Goal: Task Accomplishment & Management: Complete application form

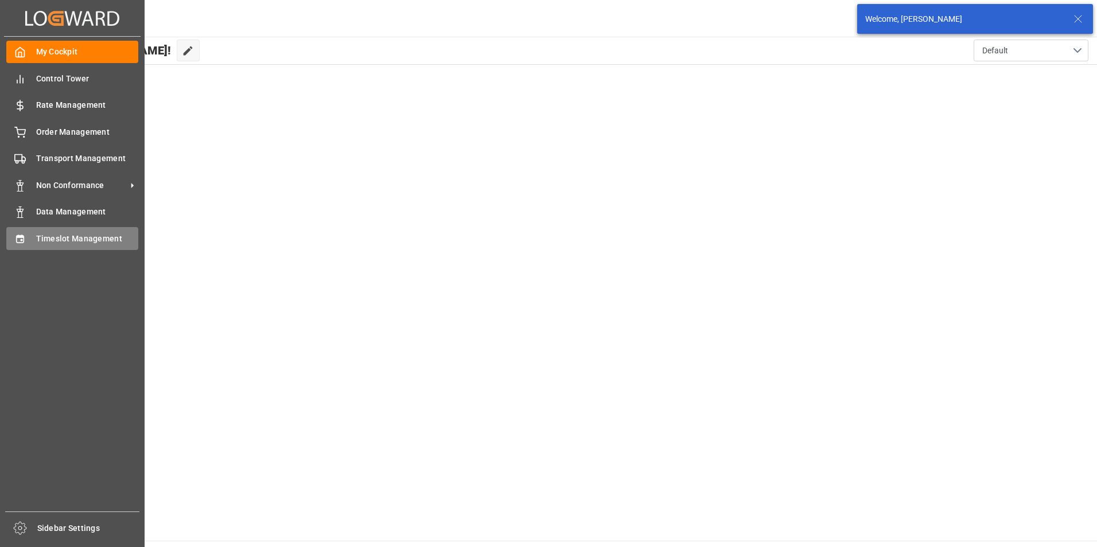
click at [40, 234] on span "Timeslot Management" at bounding box center [87, 239] width 103 height 12
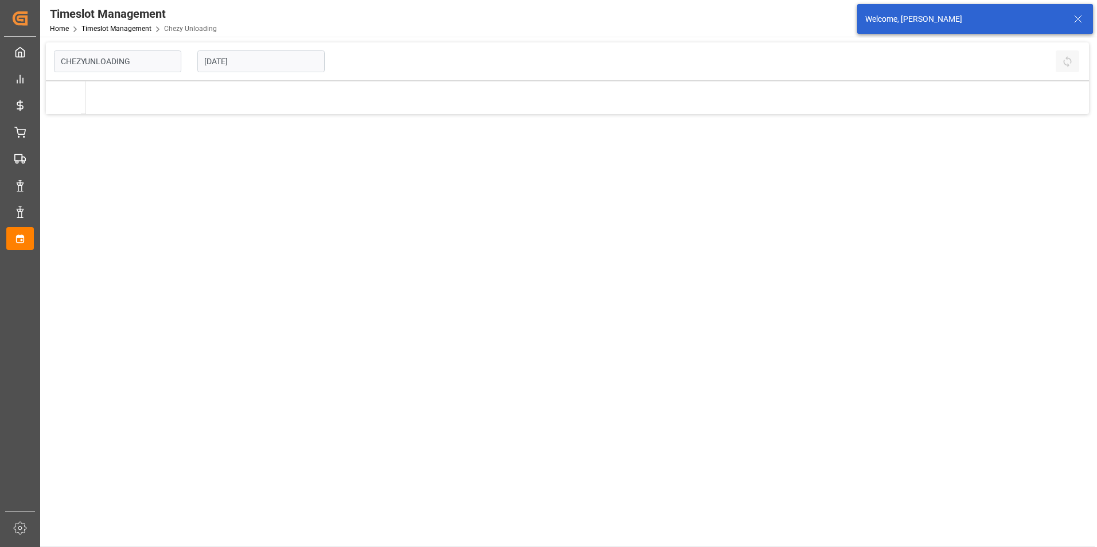
type input "Chezy Unloading"
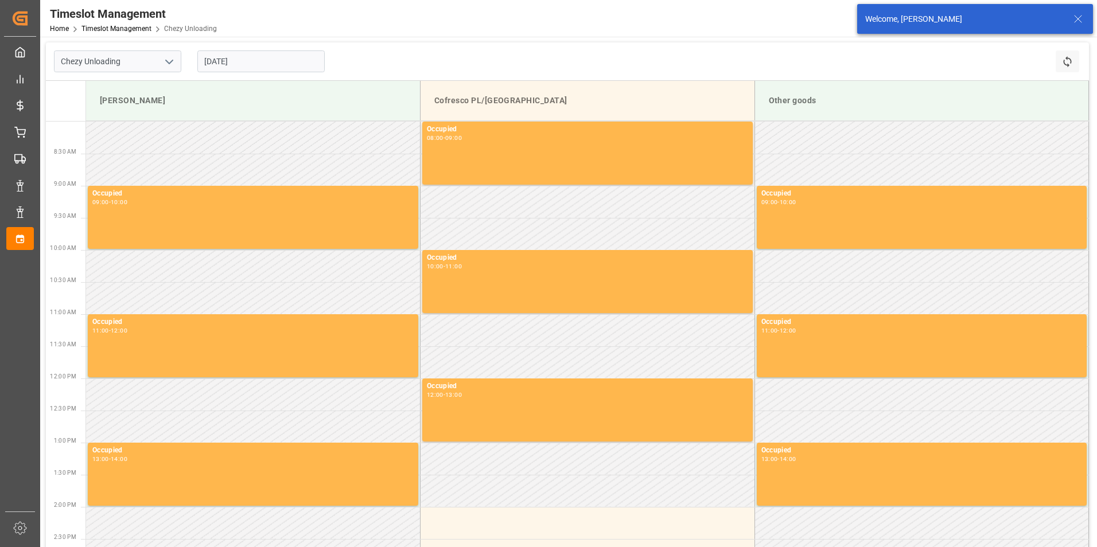
click at [278, 66] on input "[DATE]" at bounding box center [260, 61] width 127 height 22
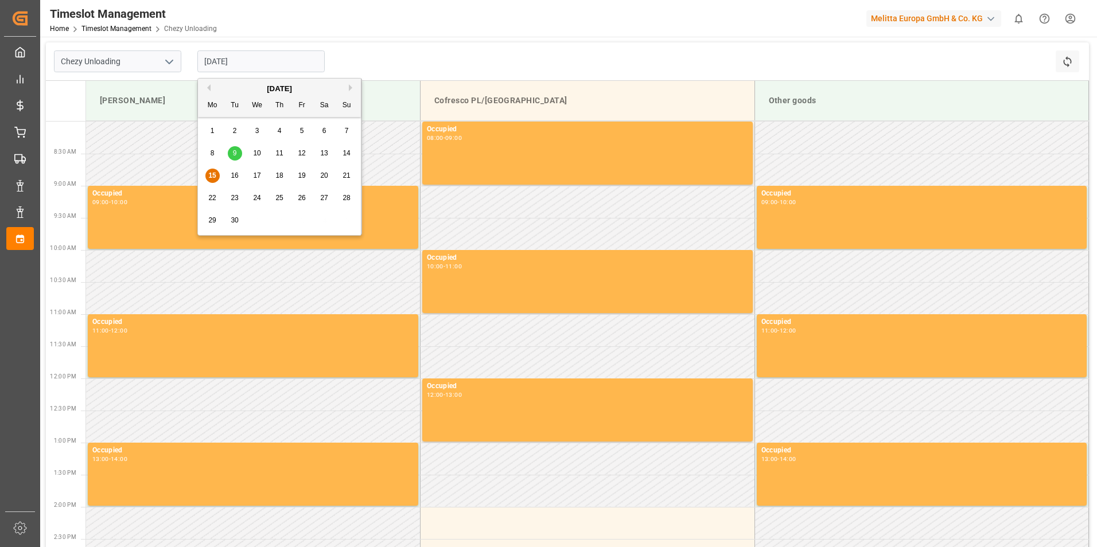
click at [299, 174] on span "19" at bounding box center [301, 176] width 7 height 8
type input "[DATE]"
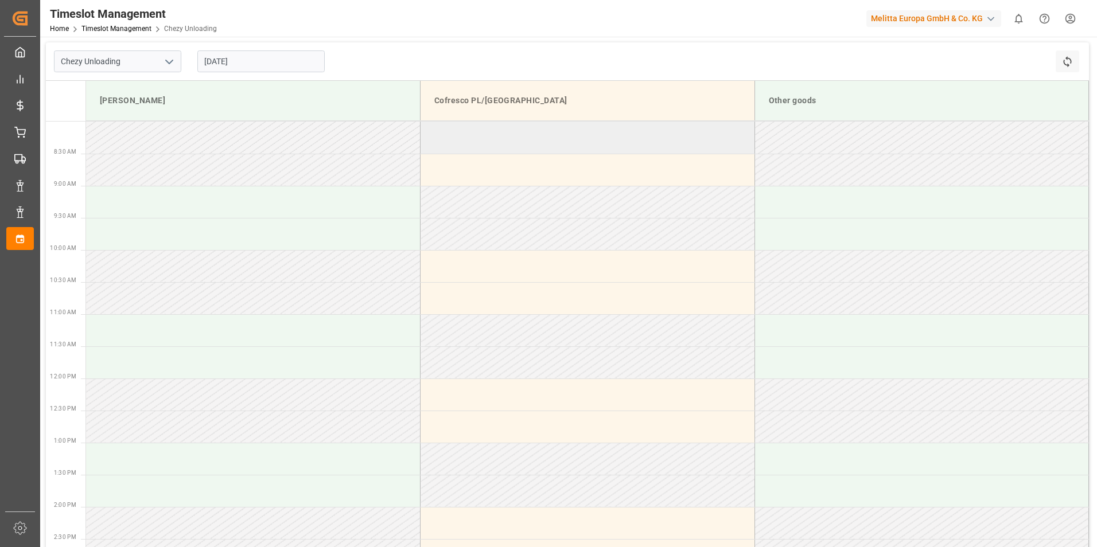
click at [514, 134] on td at bounding box center [588, 138] width 334 height 32
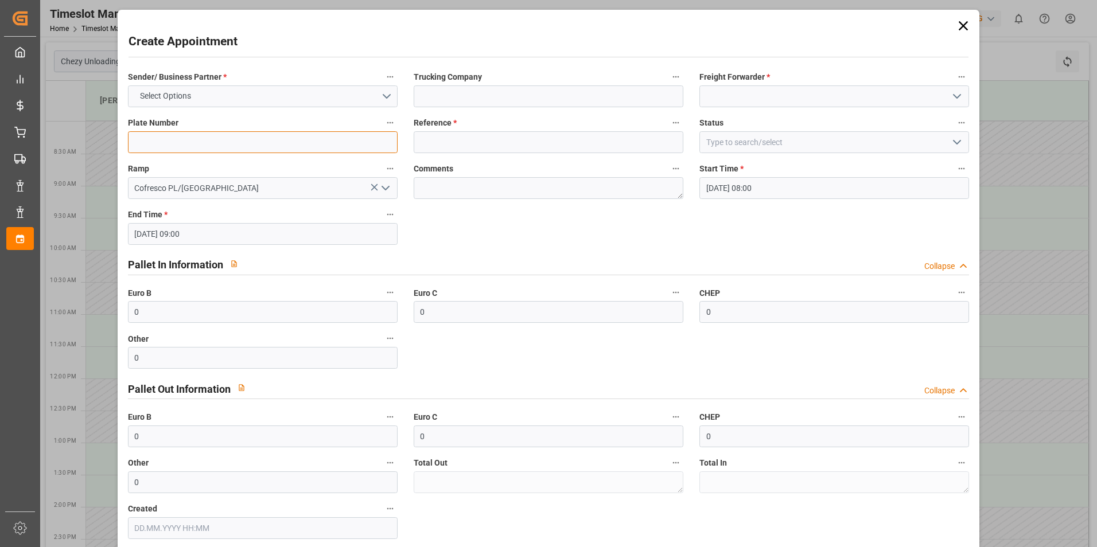
click at [220, 133] on input at bounding box center [263, 142] width 270 height 22
type input "489669"
click at [956, 99] on icon "open menu" at bounding box center [957, 96] width 14 height 14
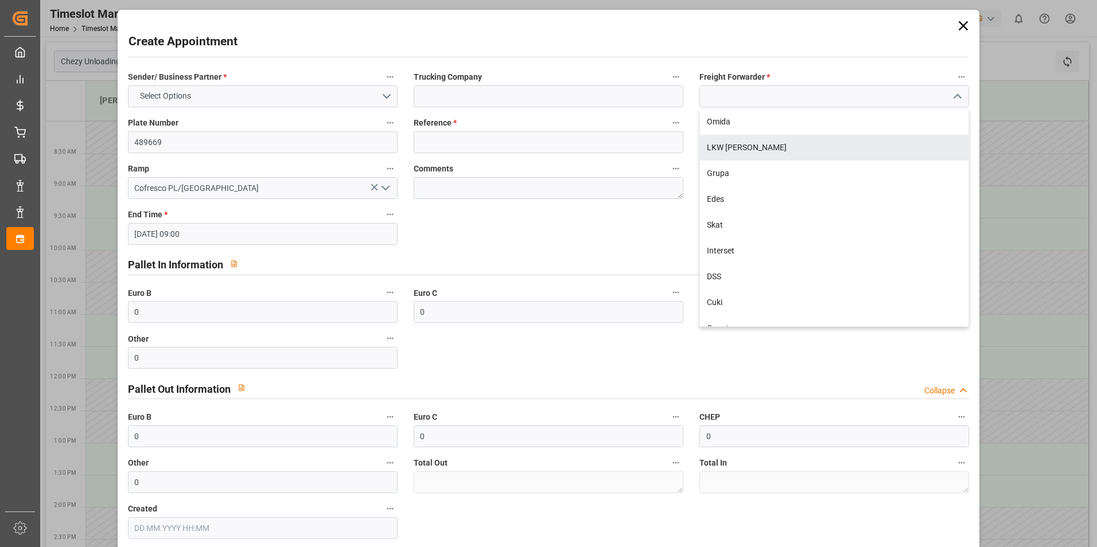
scroll to position [324, 0]
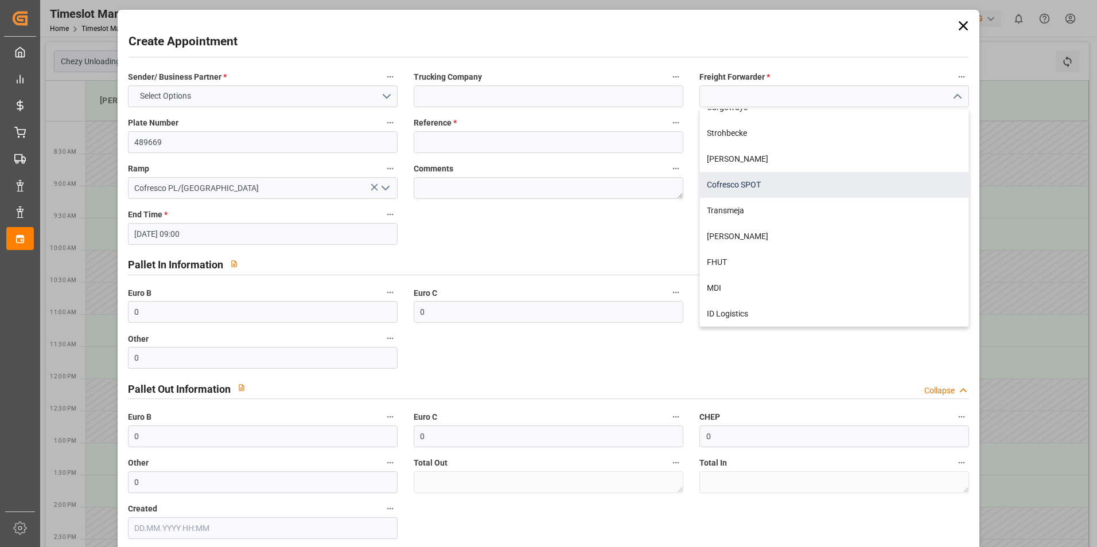
click at [743, 184] on div "Cofresco SPOT" at bounding box center [834, 185] width 268 height 26
type input "Cofresco SPOT"
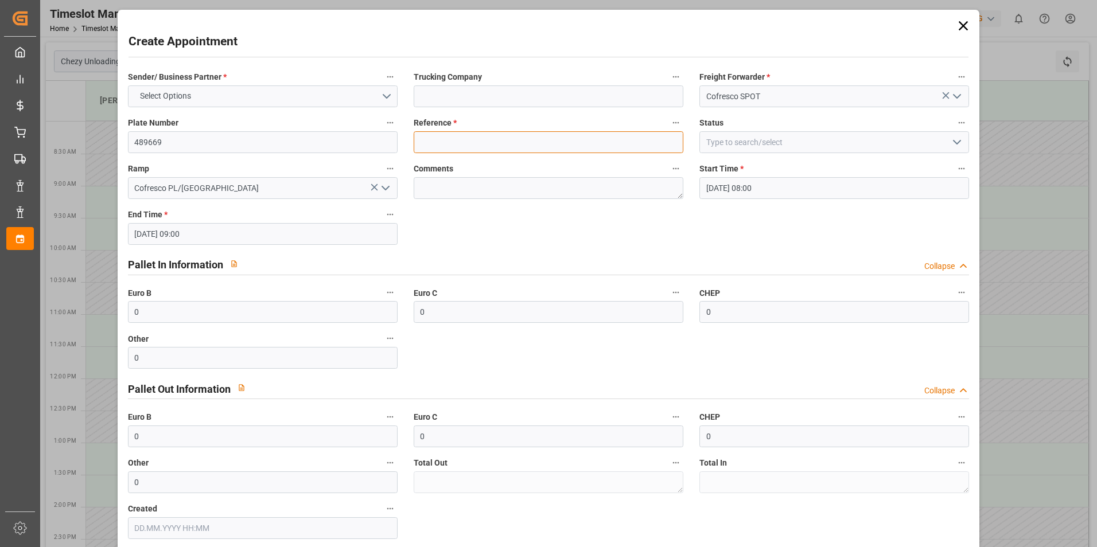
click at [424, 145] on input at bounding box center [549, 142] width 270 height 22
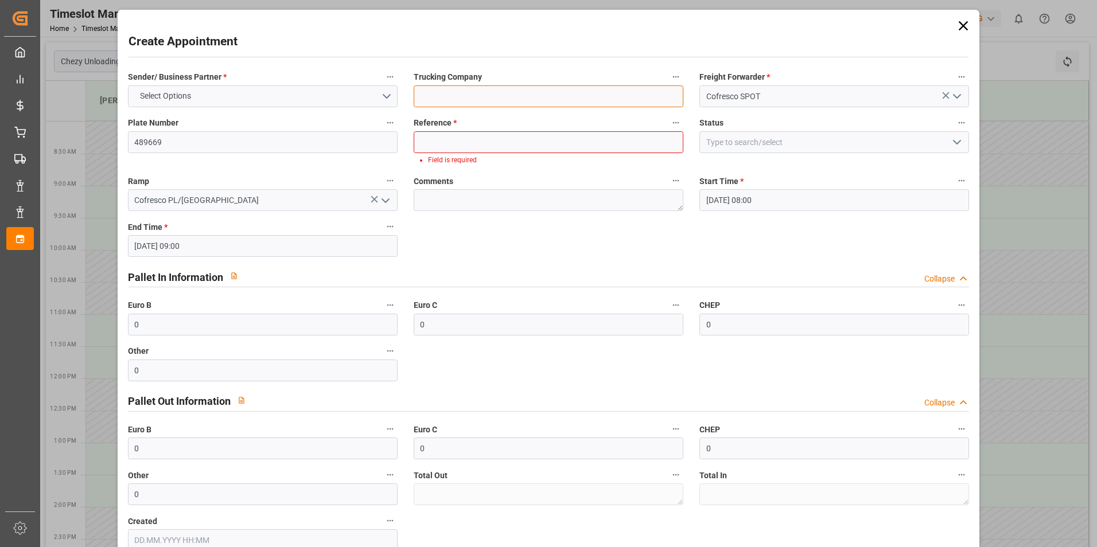
click at [477, 93] on input at bounding box center [549, 96] width 270 height 22
type input "[PERSON_NAME]"
click at [445, 143] on input at bounding box center [549, 142] width 270 height 22
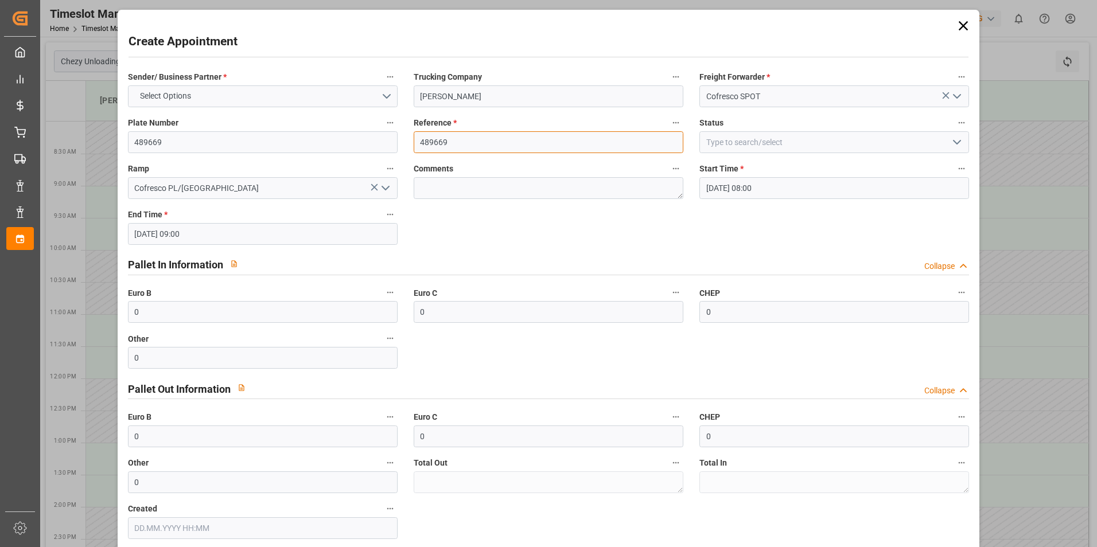
type input "489669"
click at [954, 143] on icon "open menu" at bounding box center [957, 142] width 14 height 14
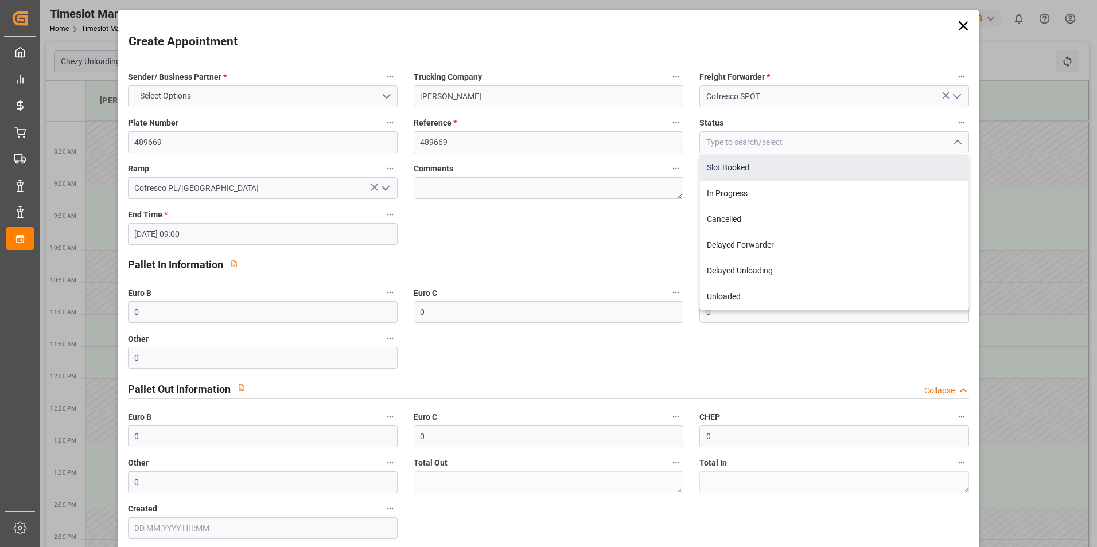
click at [817, 174] on div "Slot Booked" at bounding box center [834, 168] width 268 height 26
type input "Slot Booked"
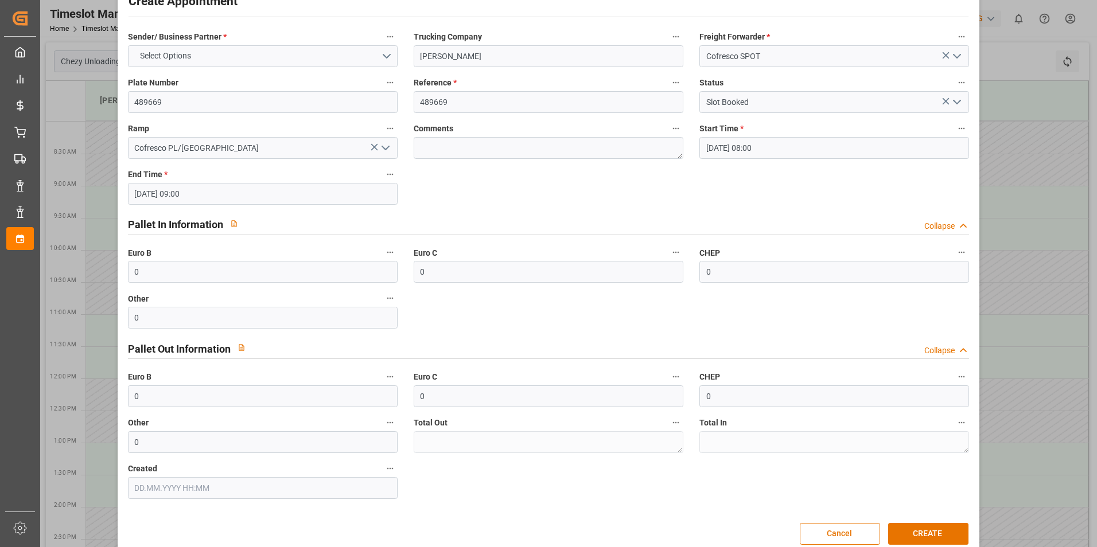
scroll to position [59, 0]
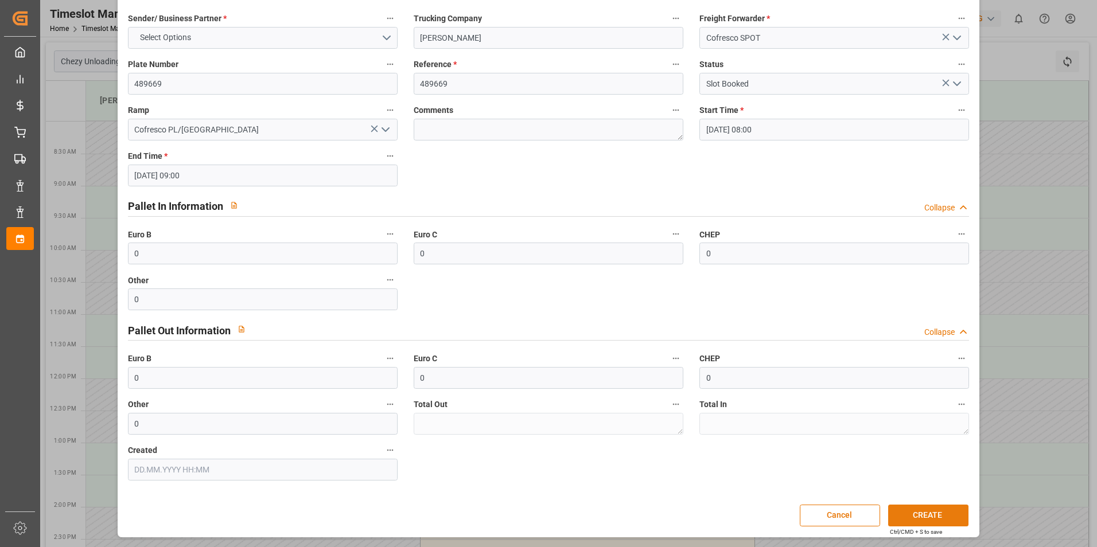
click at [930, 514] on button "CREATE" at bounding box center [928, 516] width 80 height 22
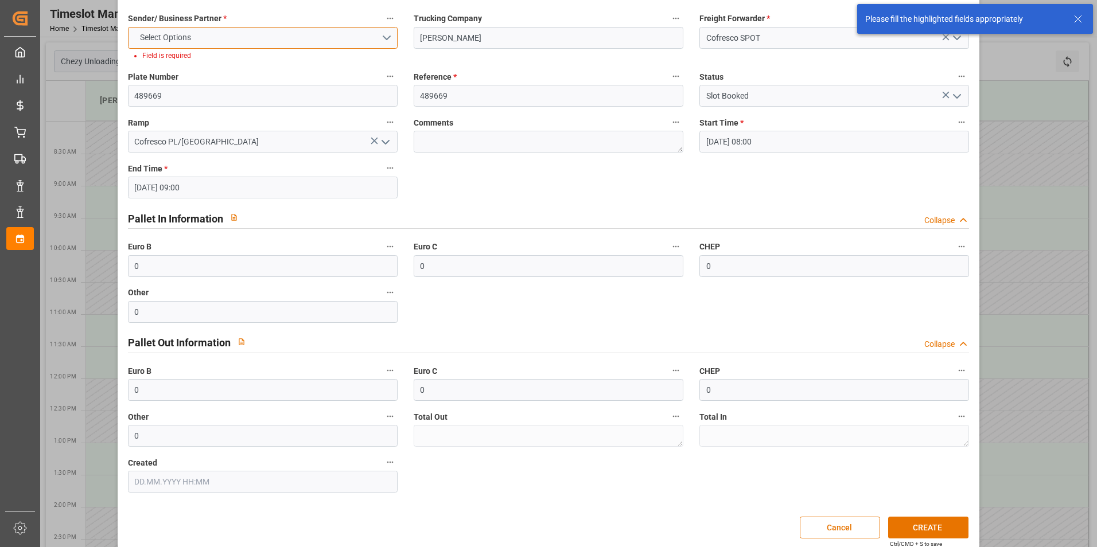
click at [390, 40] on button "Select Options" at bounding box center [263, 38] width 270 height 22
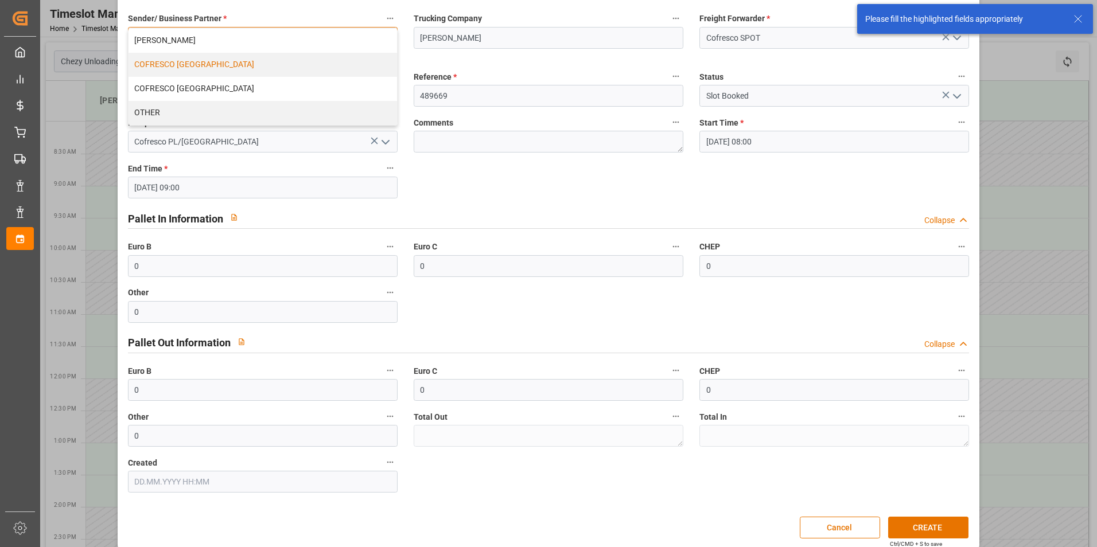
click at [267, 69] on div "COFRESCO [GEOGRAPHIC_DATA]" at bounding box center [263, 65] width 268 height 24
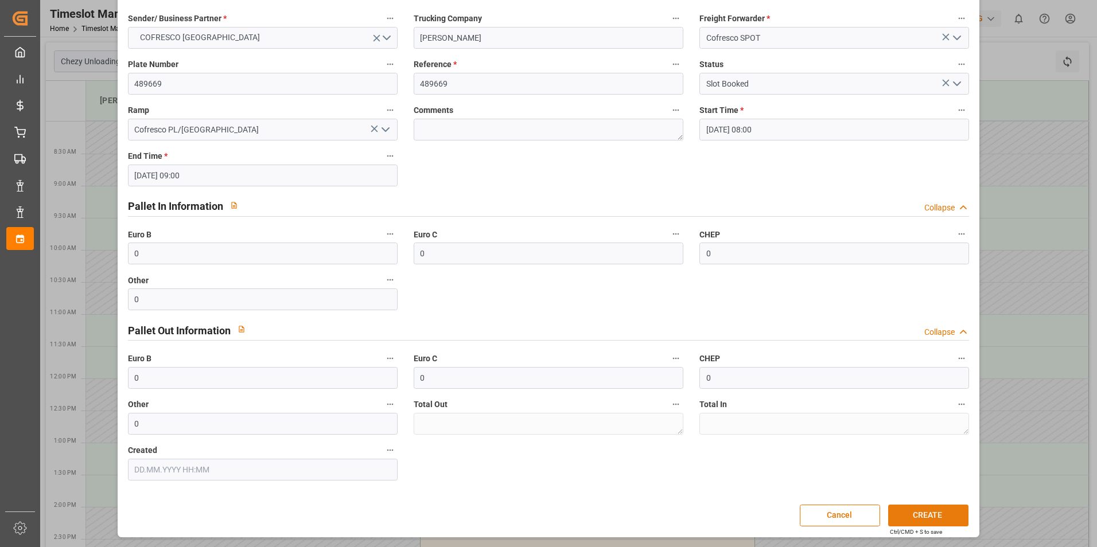
click at [915, 512] on button "CREATE" at bounding box center [928, 516] width 80 height 22
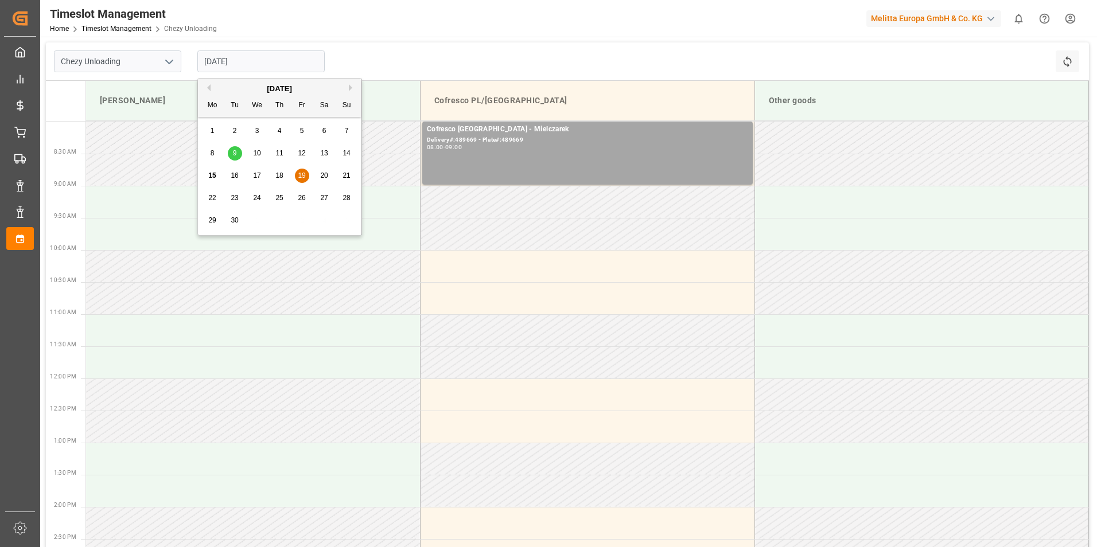
click at [270, 62] on input "[DATE]" at bounding box center [260, 61] width 127 height 22
click at [211, 196] on span "22" at bounding box center [211, 198] width 7 height 8
type input "[DATE]"
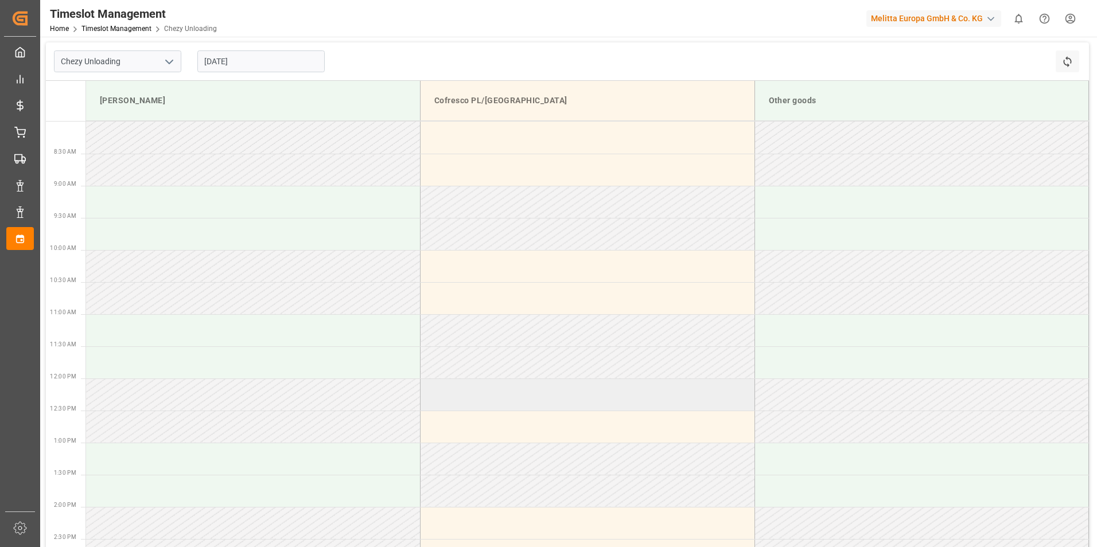
click at [470, 399] on td at bounding box center [588, 395] width 334 height 32
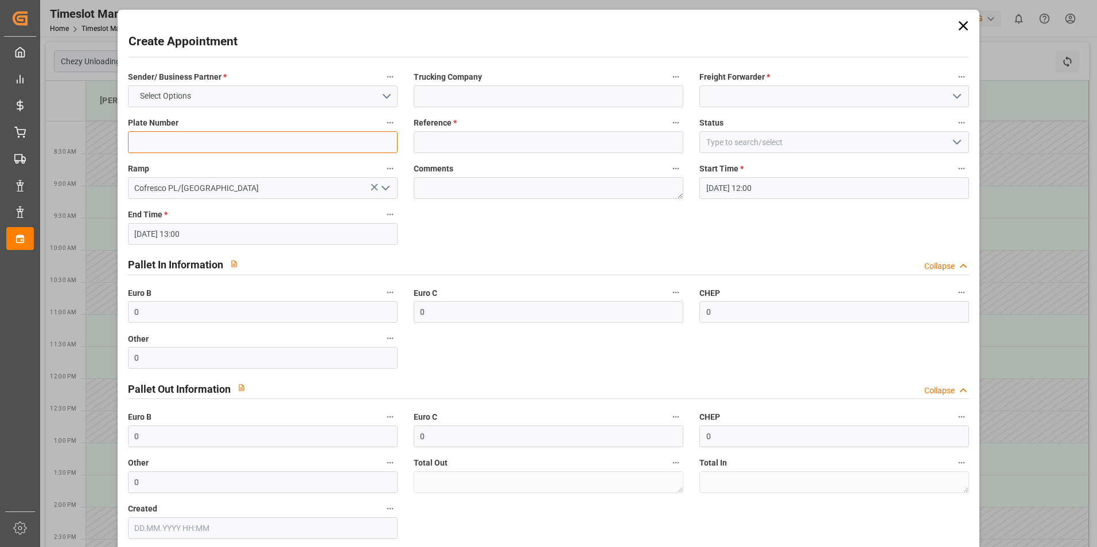
click at [159, 143] on input at bounding box center [263, 142] width 270 height 22
type input "489683"
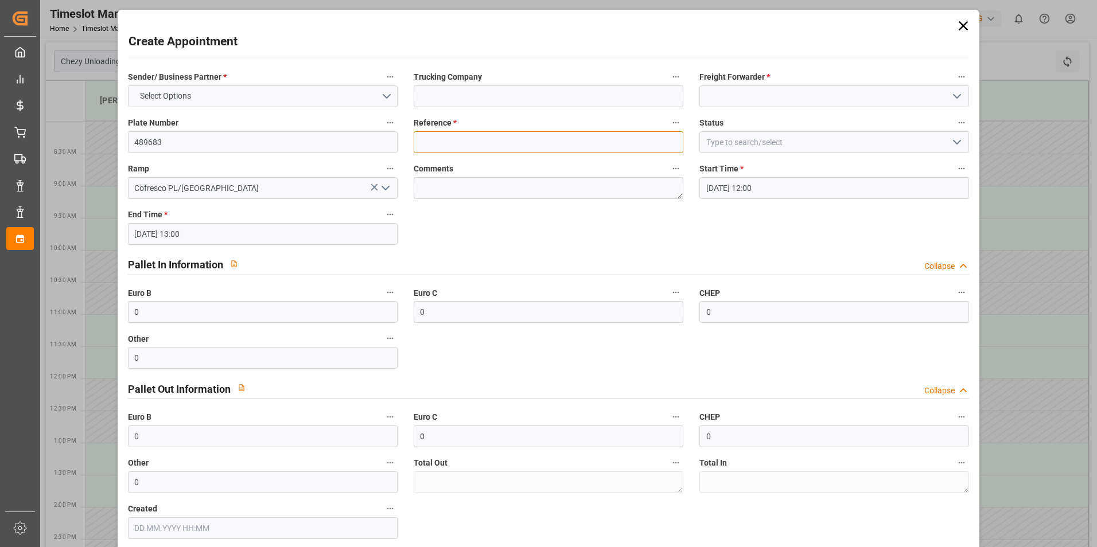
click at [427, 143] on input at bounding box center [549, 142] width 270 height 22
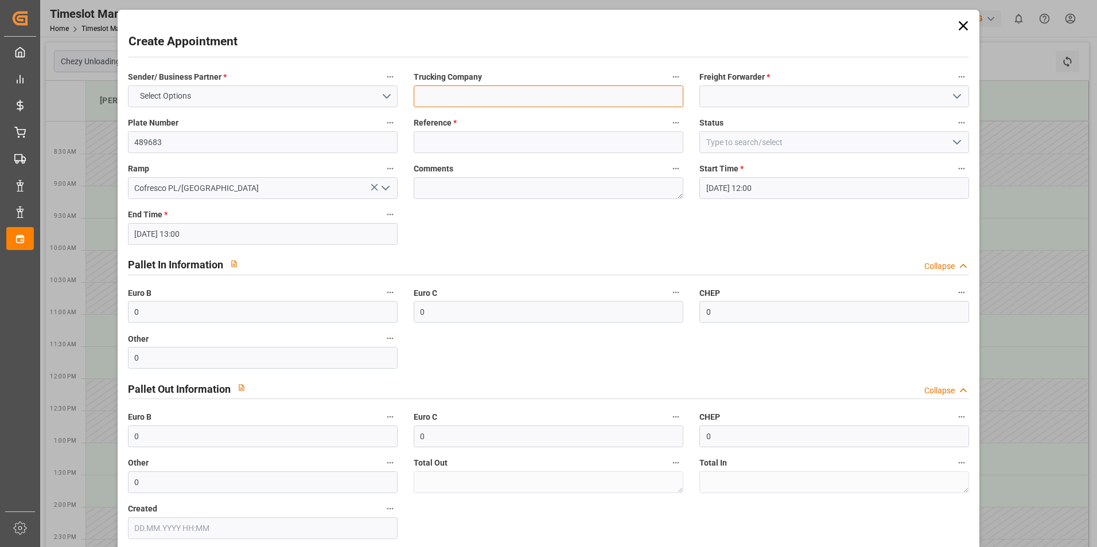
click at [430, 94] on input at bounding box center [549, 96] width 270 height 22
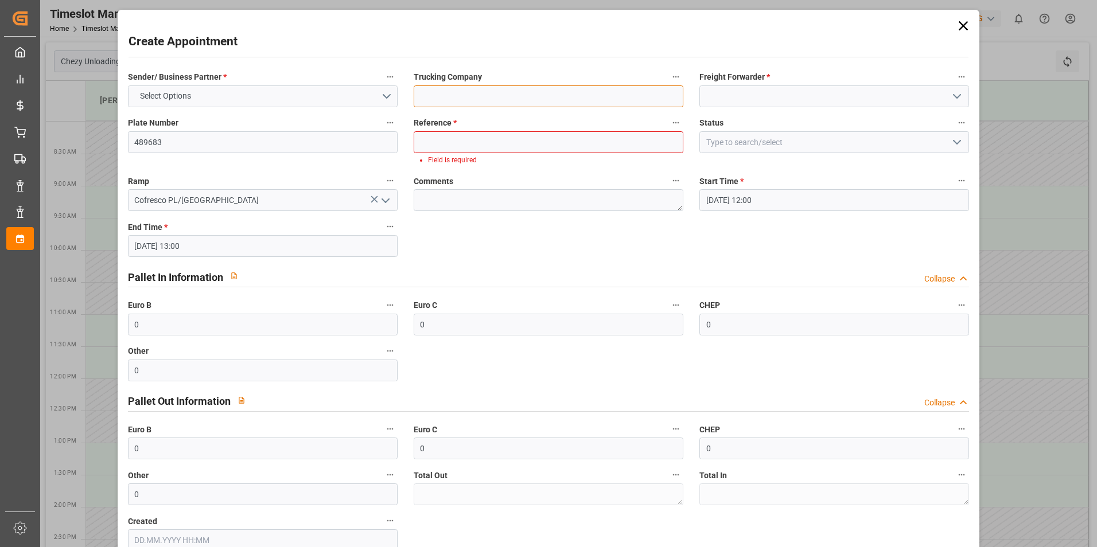
type input "[PERSON_NAME]"
click at [448, 142] on input at bounding box center [549, 142] width 270 height 22
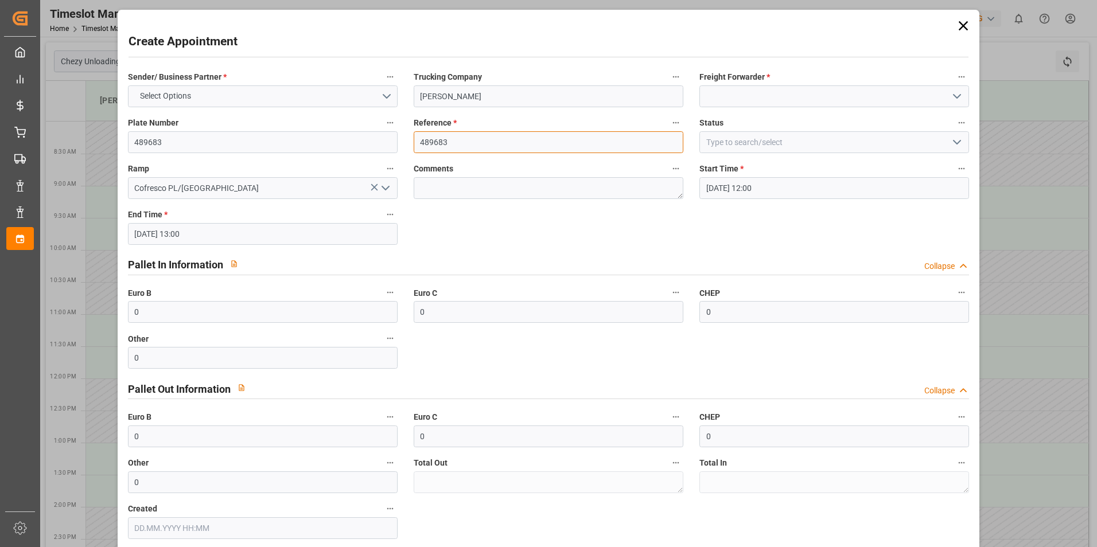
type input "489683"
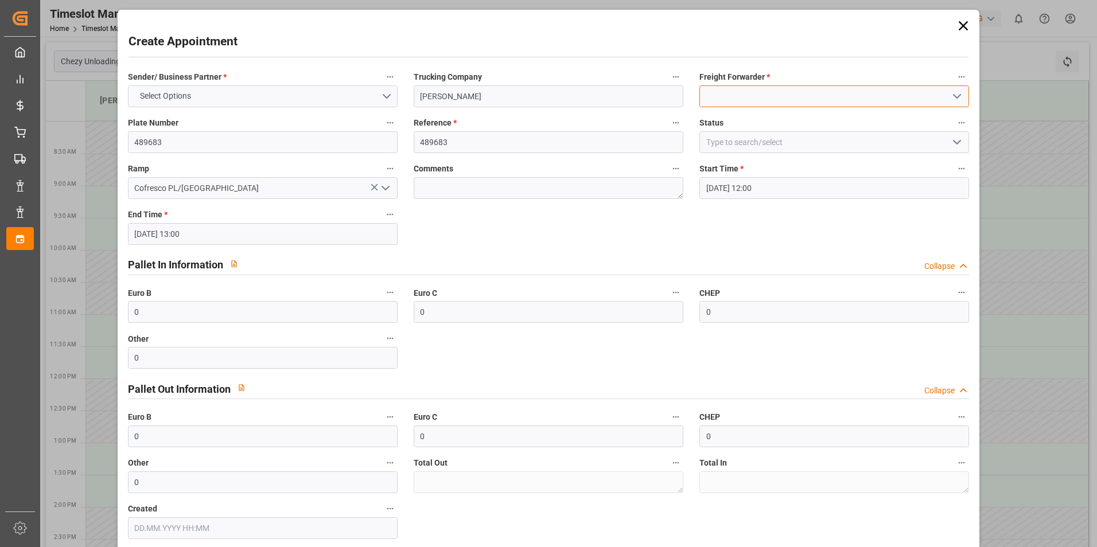
click at [777, 95] on input at bounding box center [834, 96] width 270 height 22
click at [951, 97] on icon "open menu" at bounding box center [957, 96] width 14 height 14
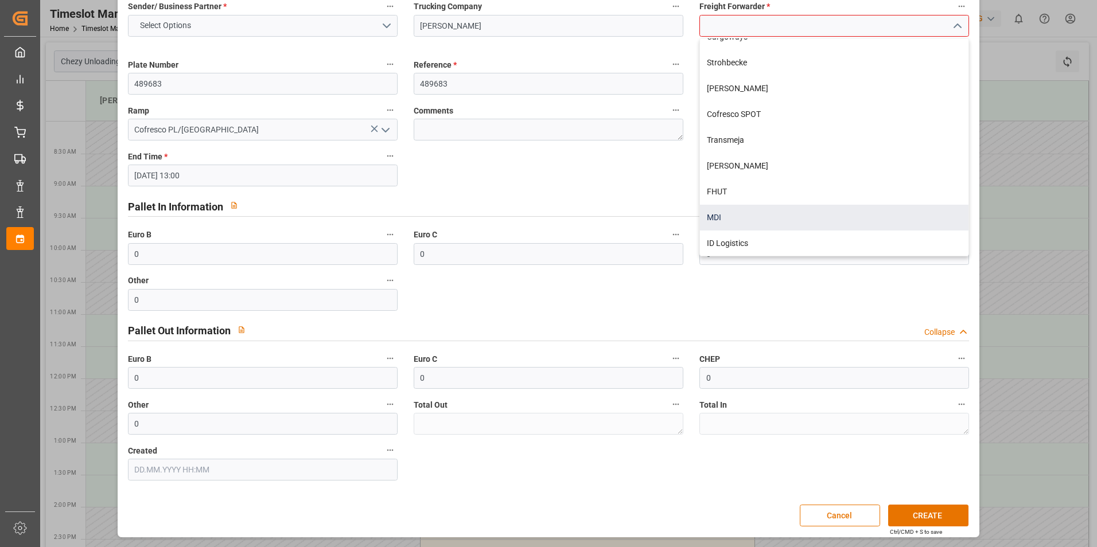
scroll to position [210, 0]
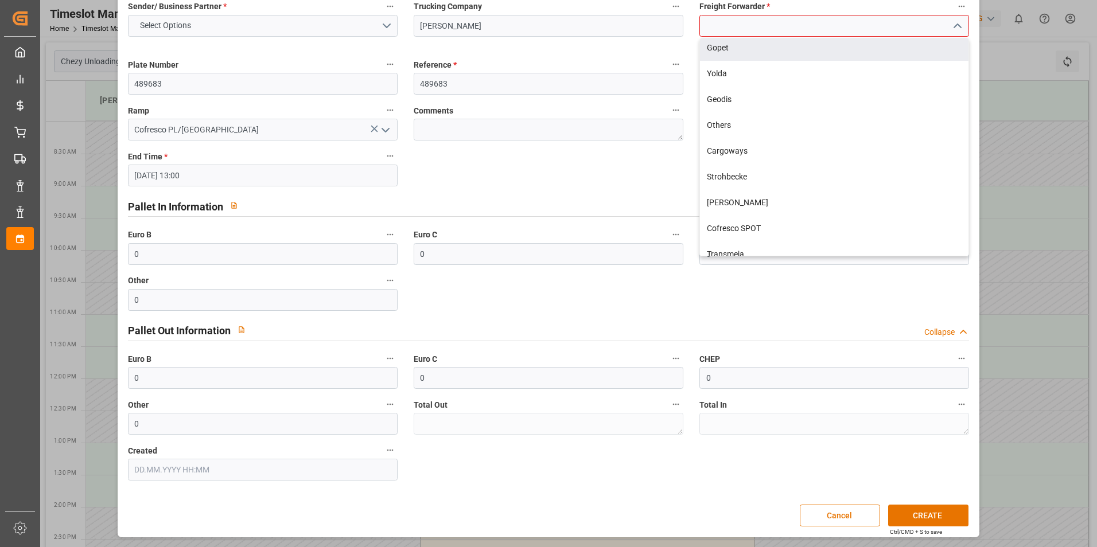
click at [745, 23] on input at bounding box center [834, 26] width 270 height 22
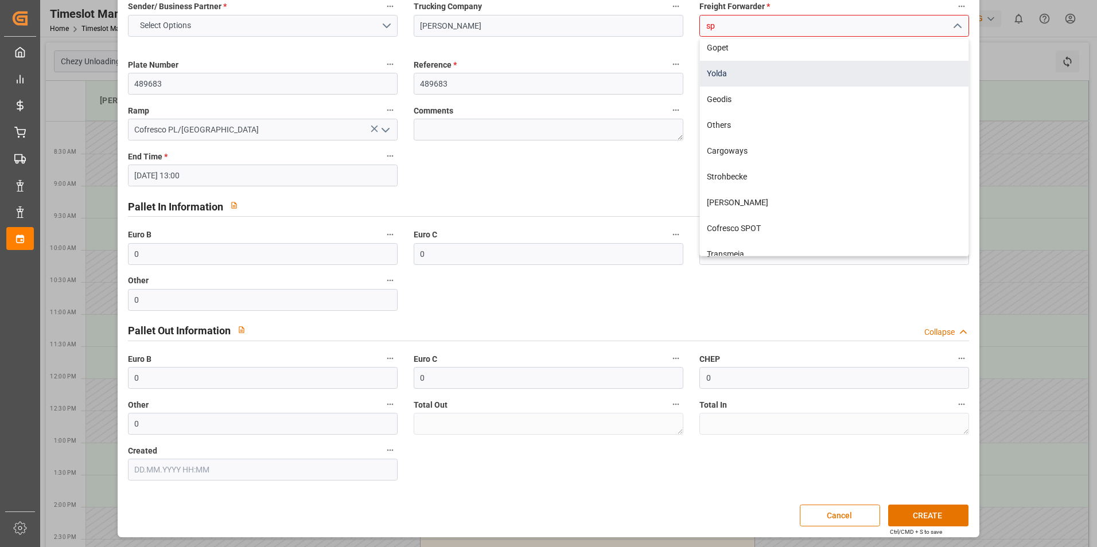
scroll to position [0, 0]
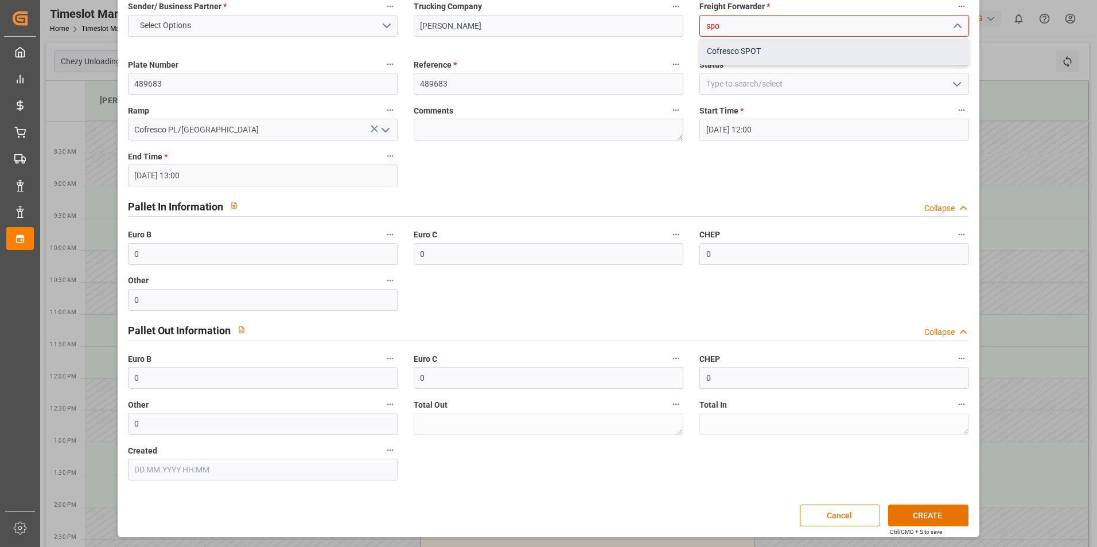
click at [750, 49] on div "Cofresco SPOT" at bounding box center [834, 51] width 268 height 26
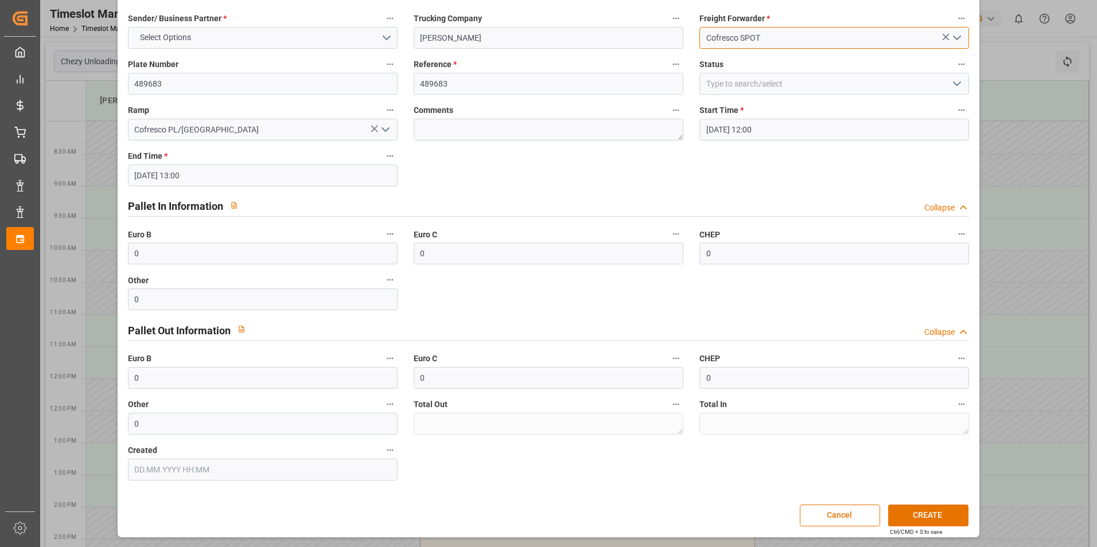
type input "Cofresco SPOT"
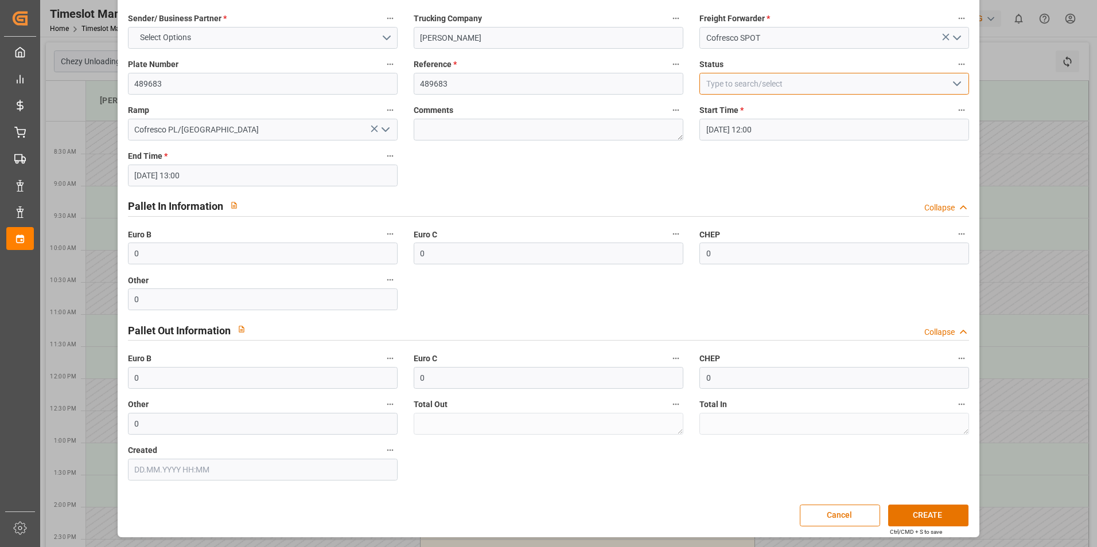
click at [741, 83] on input at bounding box center [834, 84] width 270 height 22
click at [954, 84] on polyline "open menu" at bounding box center [957, 83] width 7 height 3
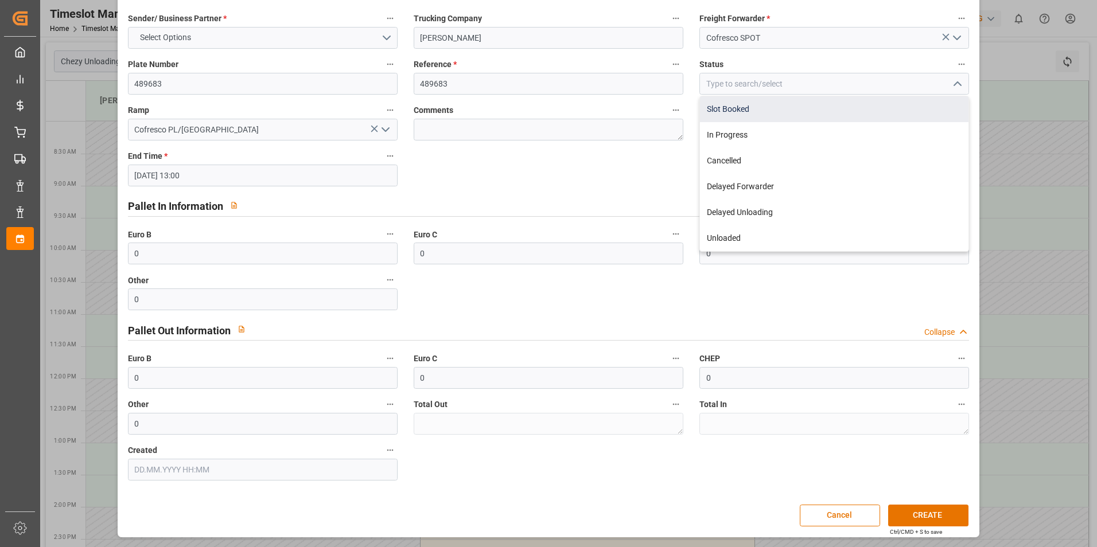
click at [721, 108] on div "Slot Booked" at bounding box center [834, 109] width 268 height 26
type input "Slot Booked"
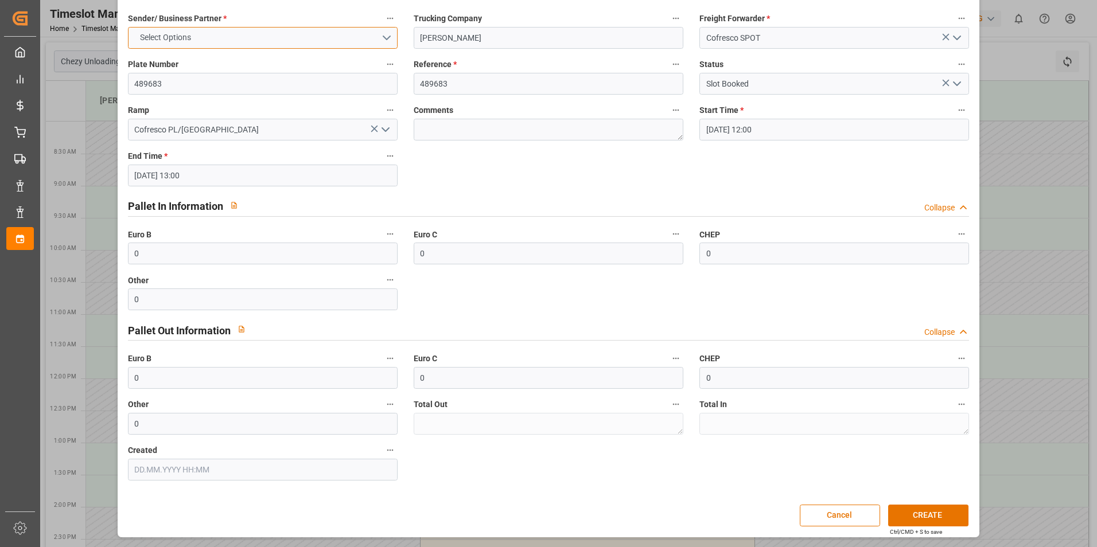
click at [382, 32] on button "Select Options" at bounding box center [263, 38] width 270 height 22
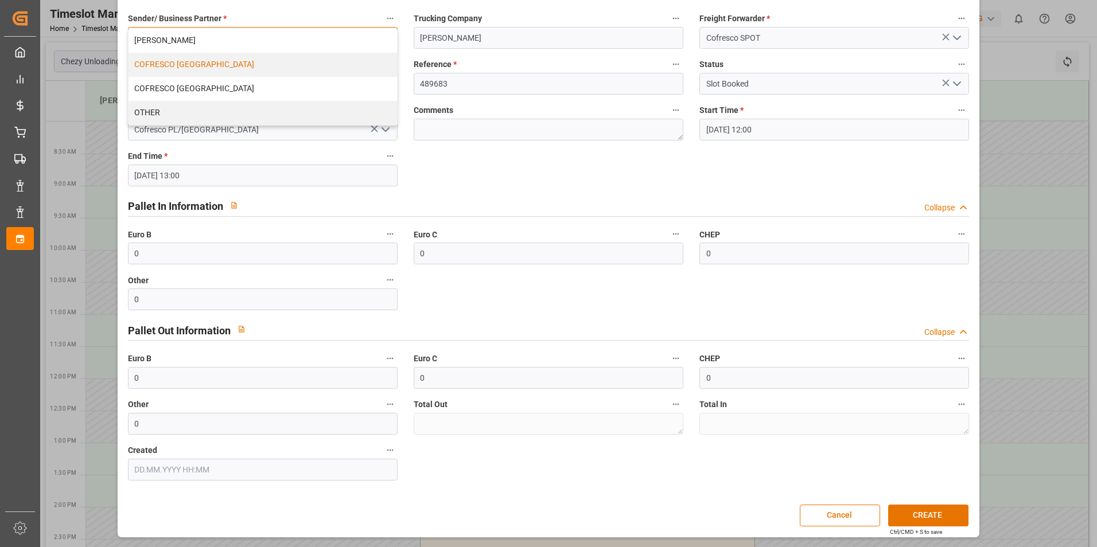
click at [285, 63] on div "COFRESCO [GEOGRAPHIC_DATA]" at bounding box center [263, 65] width 268 height 24
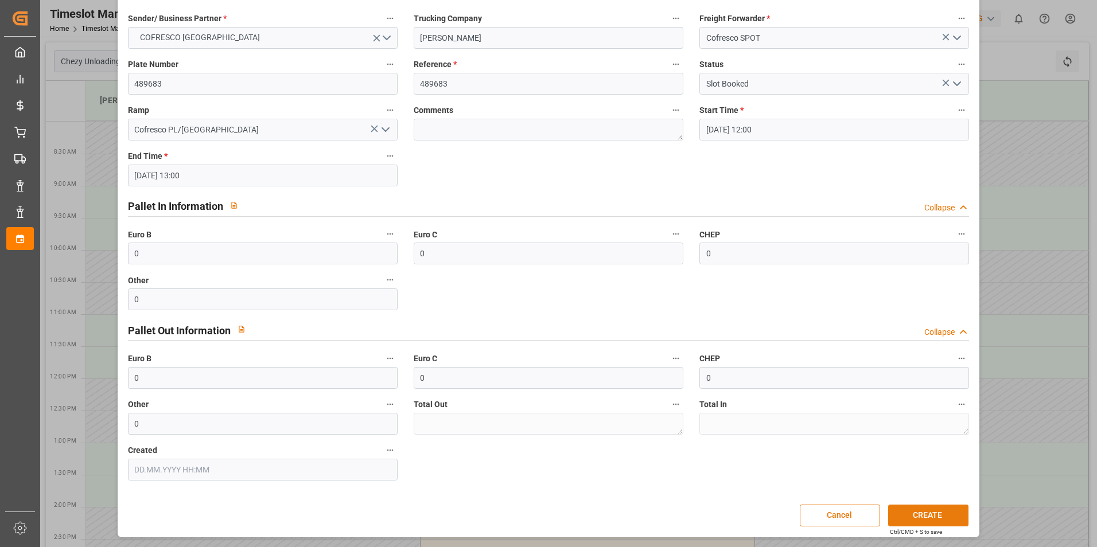
click at [932, 511] on button "CREATE" at bounding box center [928, 516] width 80 height 22
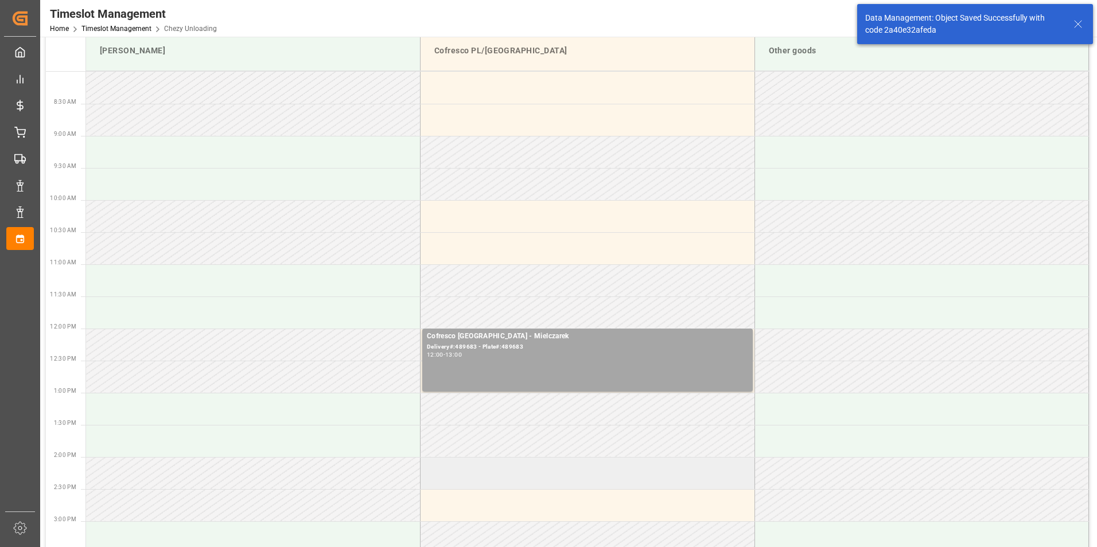
scroll to position [115, 0]
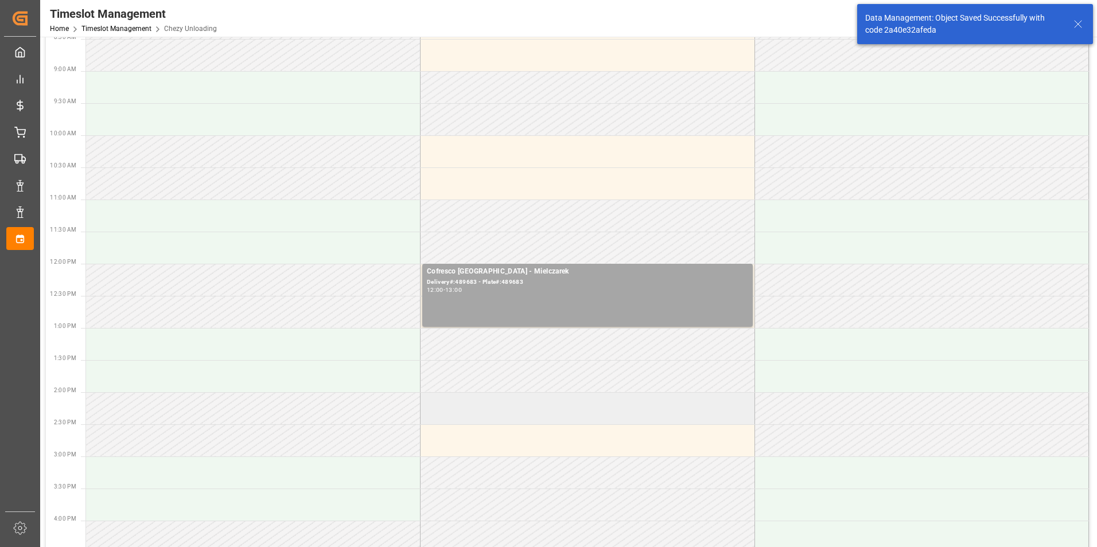
click at [453, 407] on td at bounding box center [588, 408] width 334 height 32
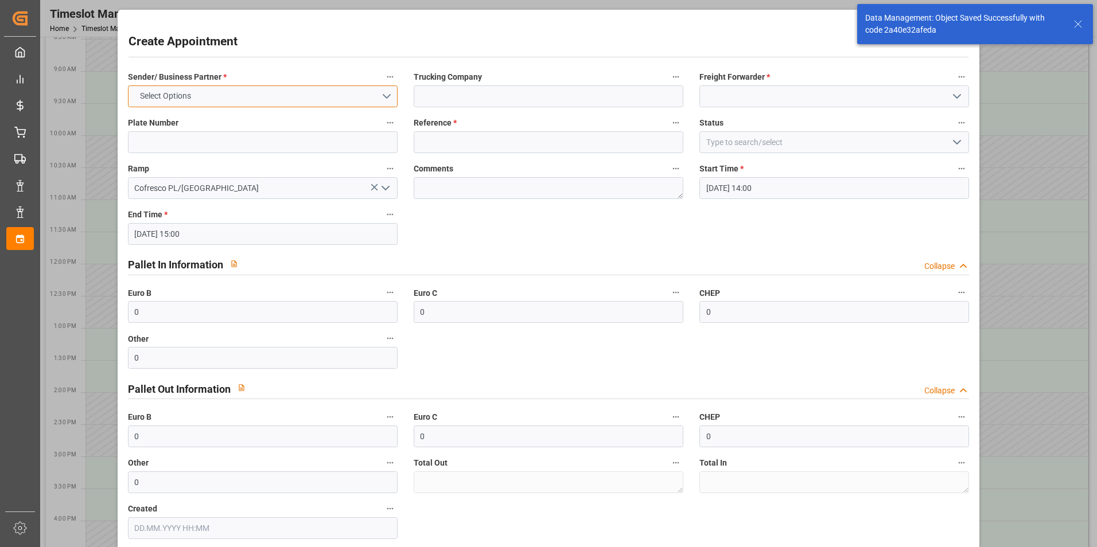
click at [187, 98] on span "Select Options" at bounding box center [165, 96] width 63 height 12
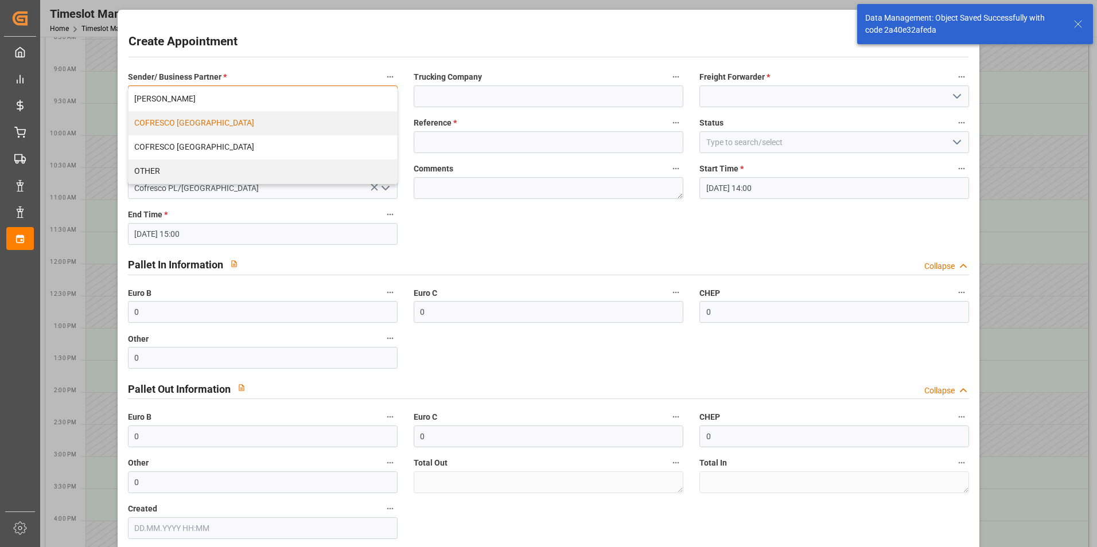
click at [182, 119] on div "COFRESCO [GEOGRAPHIC_DATA]" at bounding box center [263, 123] width 268 height 24
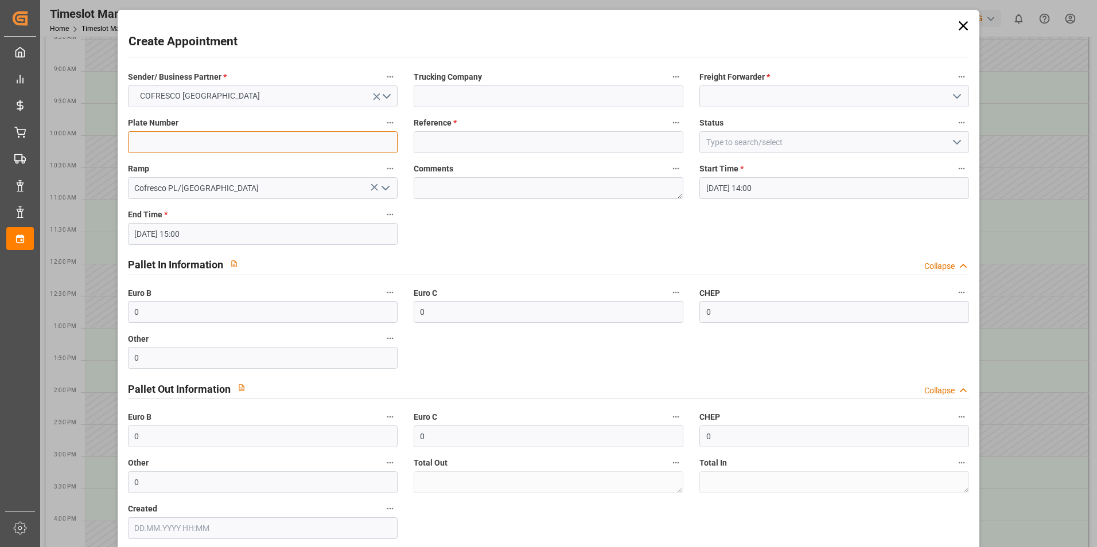
click at [161, 147] on input at bounding box center [263, 142] width 270 height 22
type input "489685"
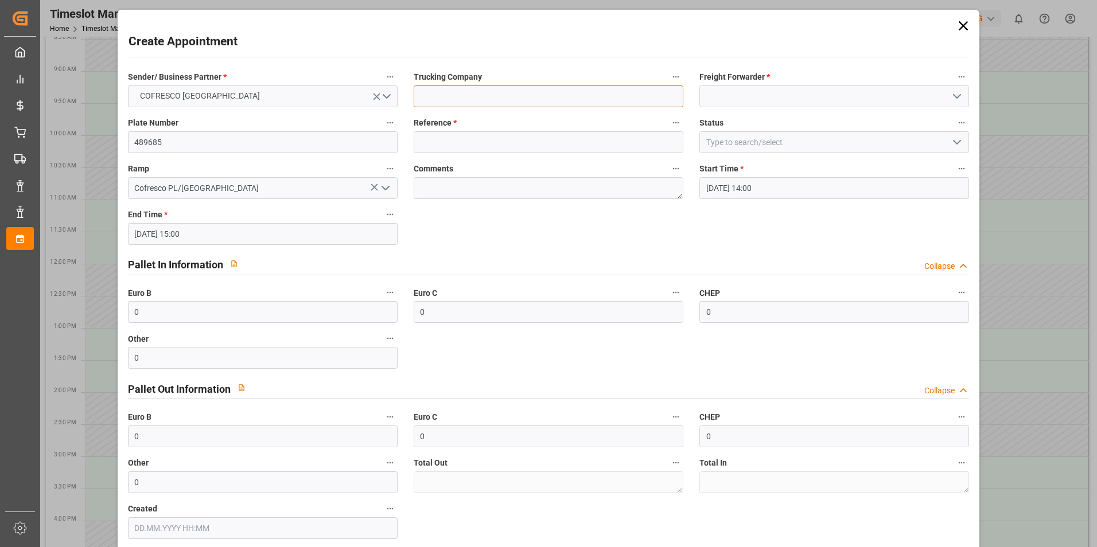
click at [559, 99] on input at bounding box center [549, 96] width 270 height 22
type input "[PERSON_NAME]"
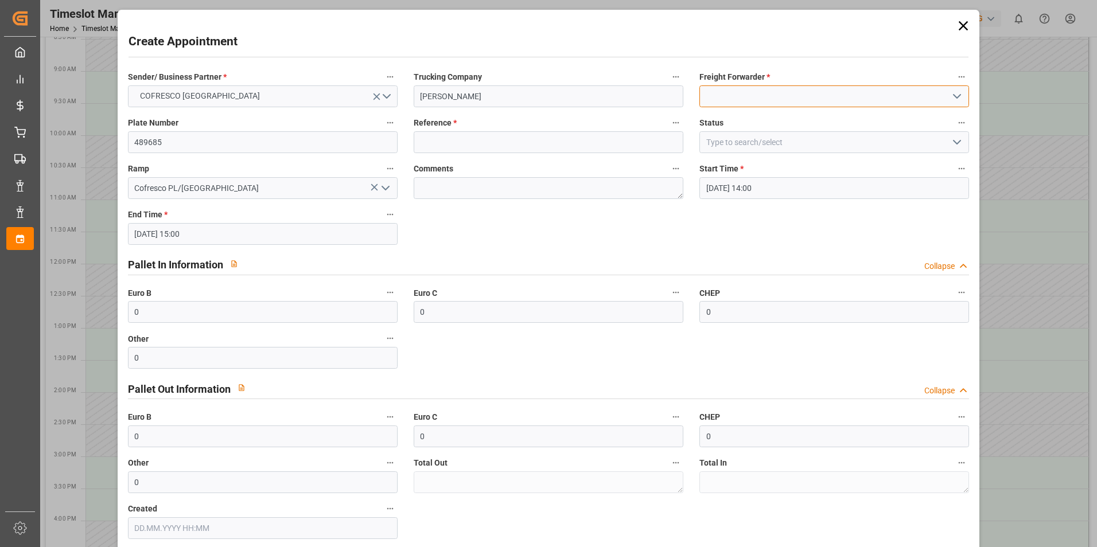
click at [783, 88] on input at bounding box center [834, 96] width 270 height 22
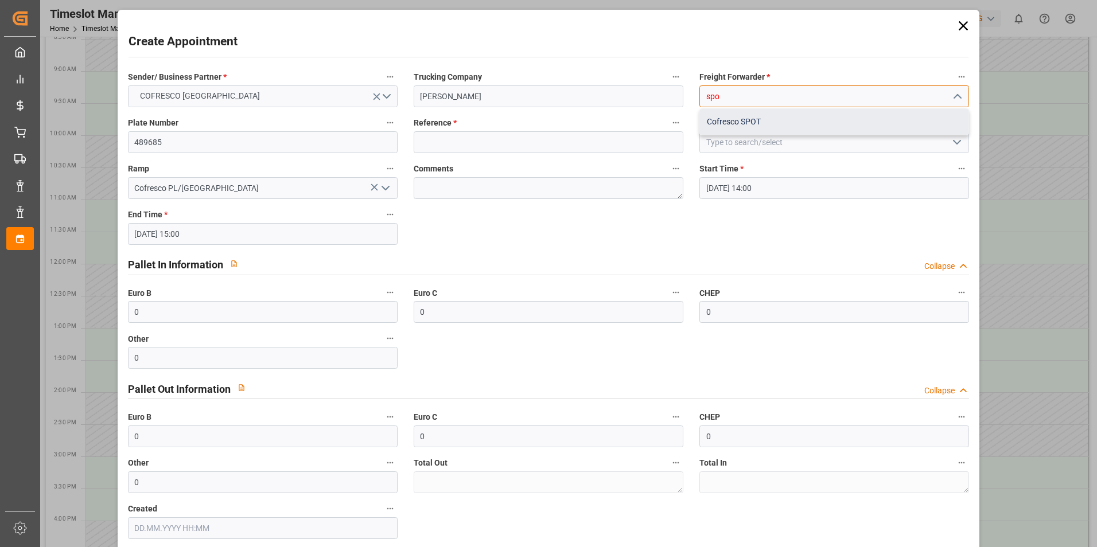
click at [766, 120] on div "Cofresco SPOT" at bounding box center [834, 122] width 268 height 26
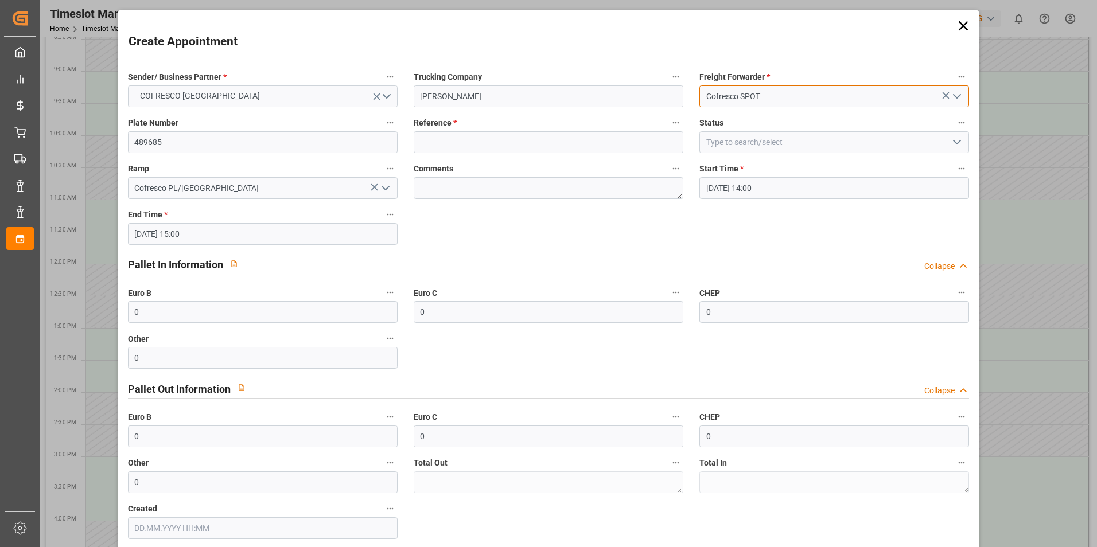
type input "Cofresco SPOT"
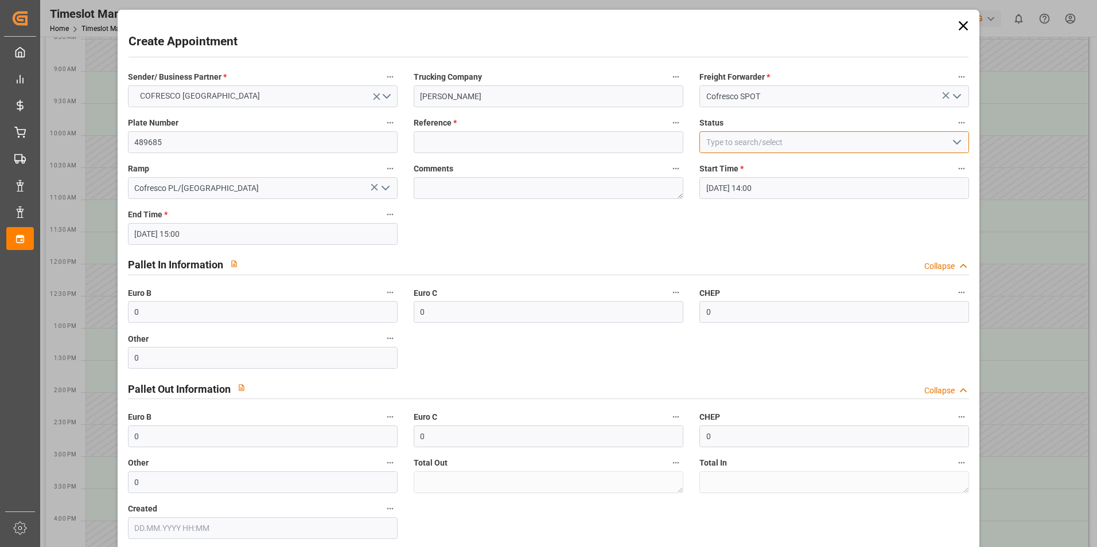
click at [762, 136] on input at bounding box center [834, 142] width 270 height 22
click at [950, 143] on icon "open menu" at bounding box center [957, 142] width 14 height 14
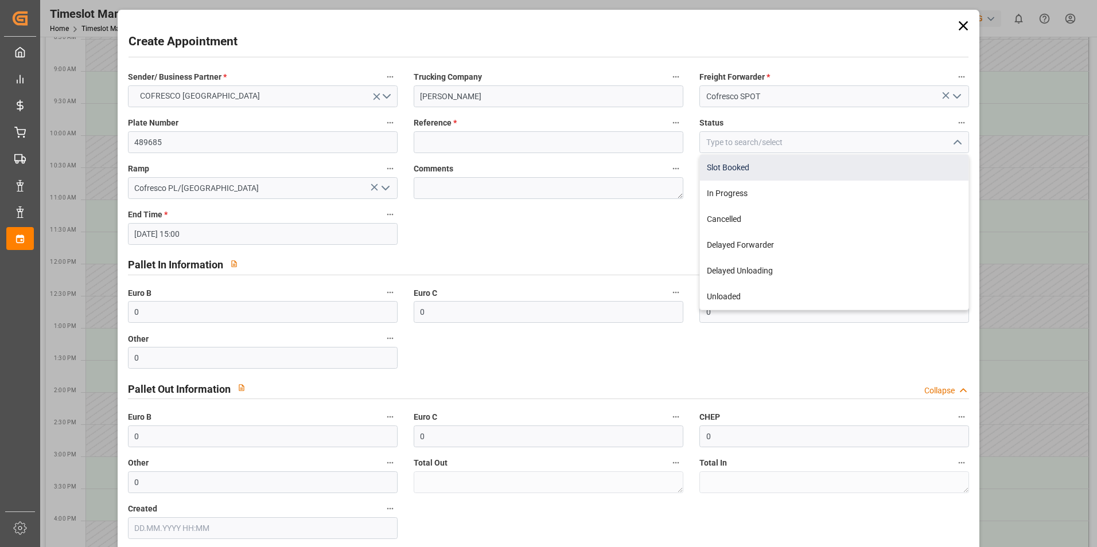
click at [795, 169] on div "Slot Booked" at bounding box center [834, 168] width 268 height 26
type input "Slot Booked"
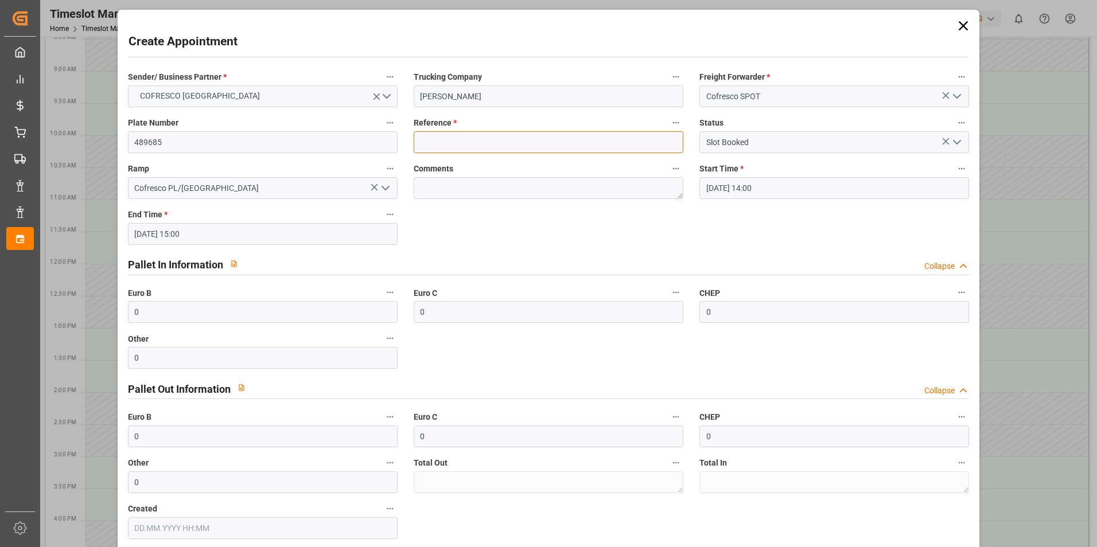
click at [456, 147] on input at bounding box center [549, 142] width 270 height 22
click at [433, 140] on input "4889685" at bounding box center [549, 142] width 270 height 22
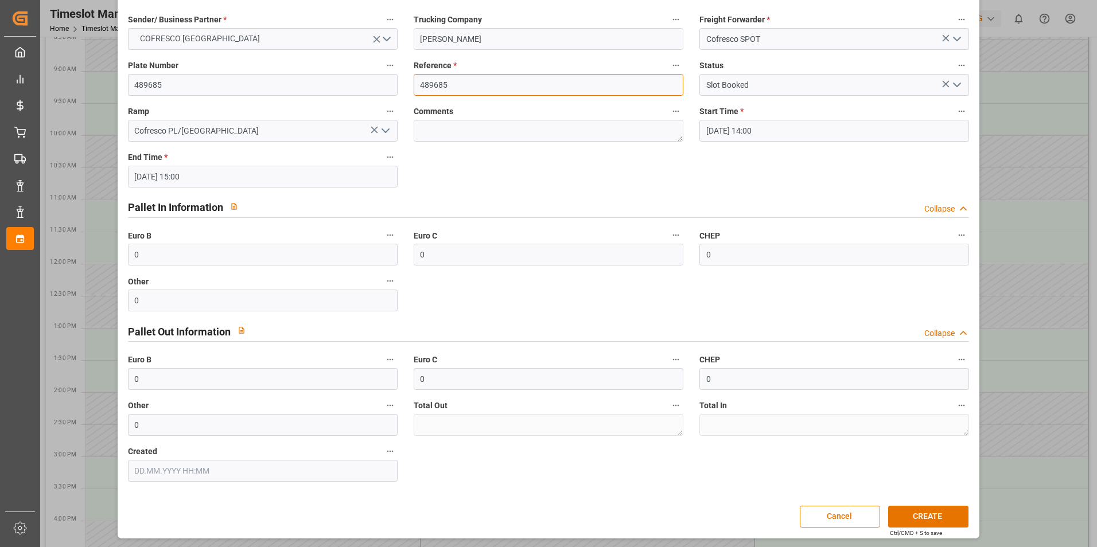
scroll to position [59, 0]
type input "489685"
click at [920, 513] on button "CREATE" at bounding box center [928, 516] width 80 height 22
